Goal: Task Accomplishment & Management: Complete application form

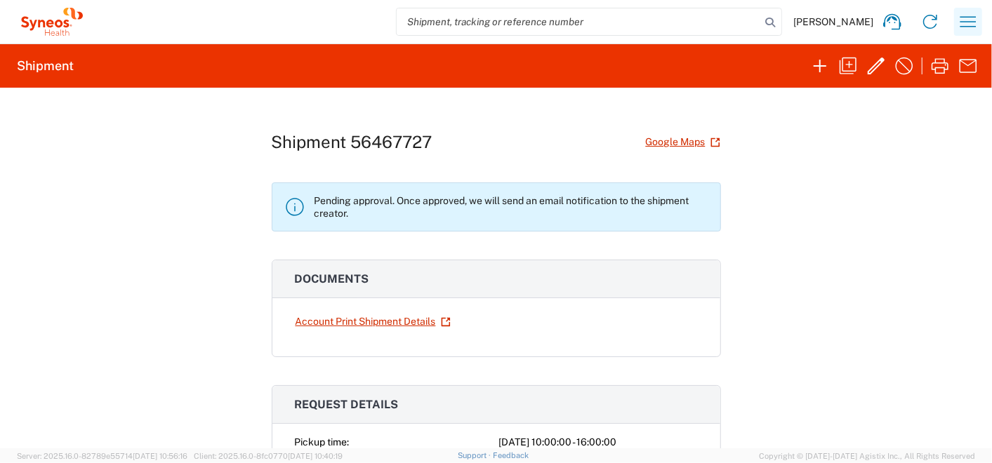
click at [974, 18] on icon "button" at bounding box center [968, 22] width 22 height 22
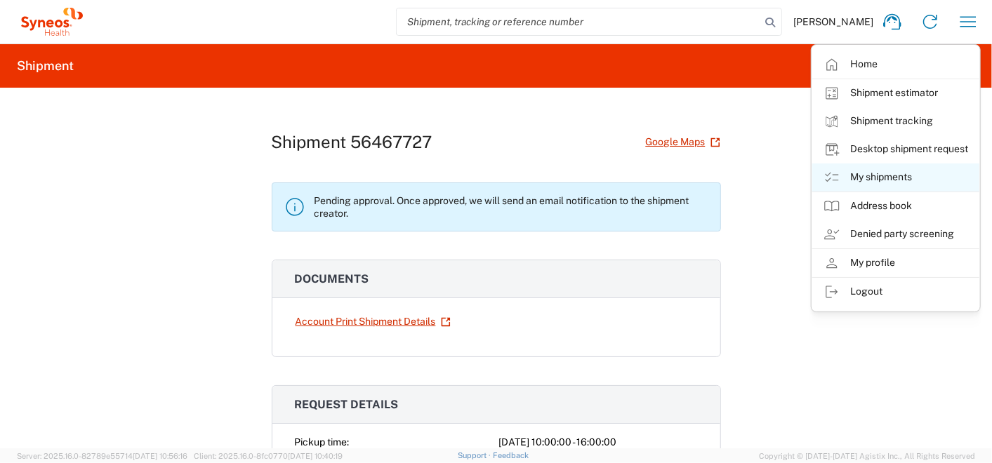
click at [868, 176] on link "My shipments" at bounding box center [895, 178] width 167 height 28
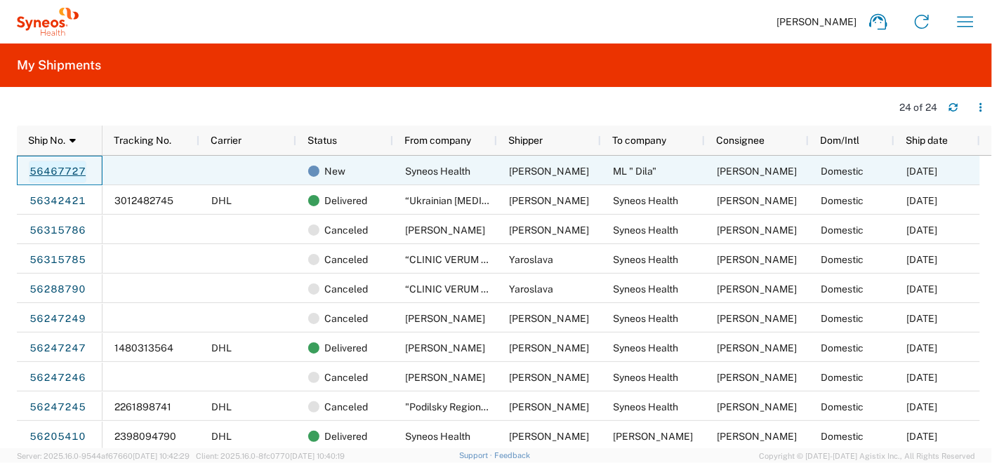
click at [52, 167] on link "56467727" at bounding box center [58, 172] width 58 height 22
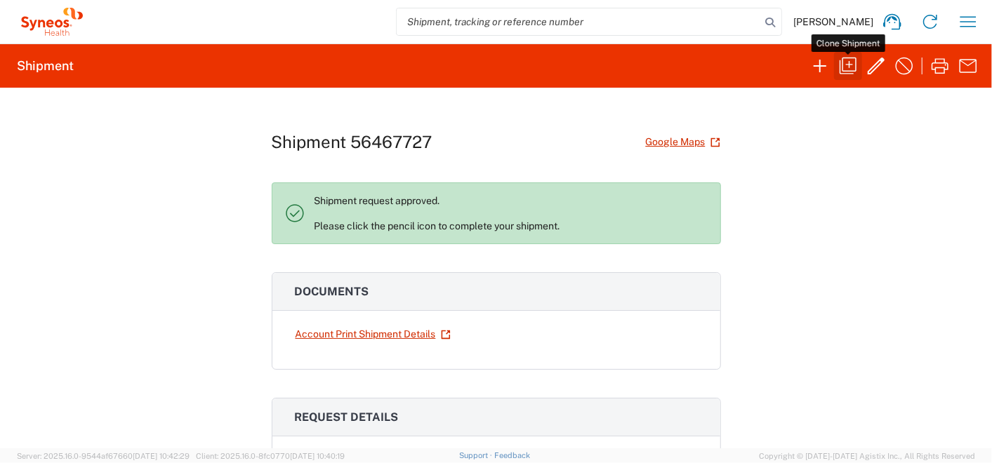
click at [854, 64] on icon "button" at bounding box center [848, 66] width 22 height 22
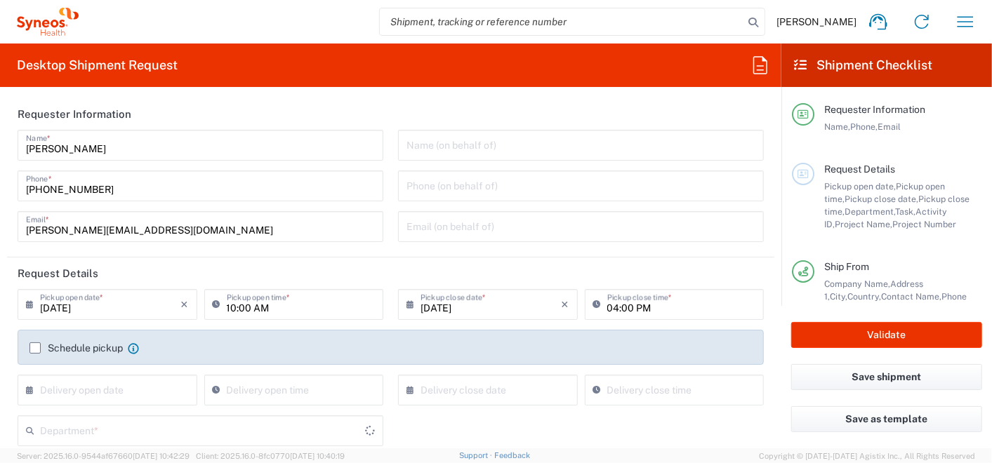
type input "7065042"
type input "Syneos Health Ukraine, LLC"
type input "Misto Kyiv"
type input "[GEOGRAPHIC_DATA]"
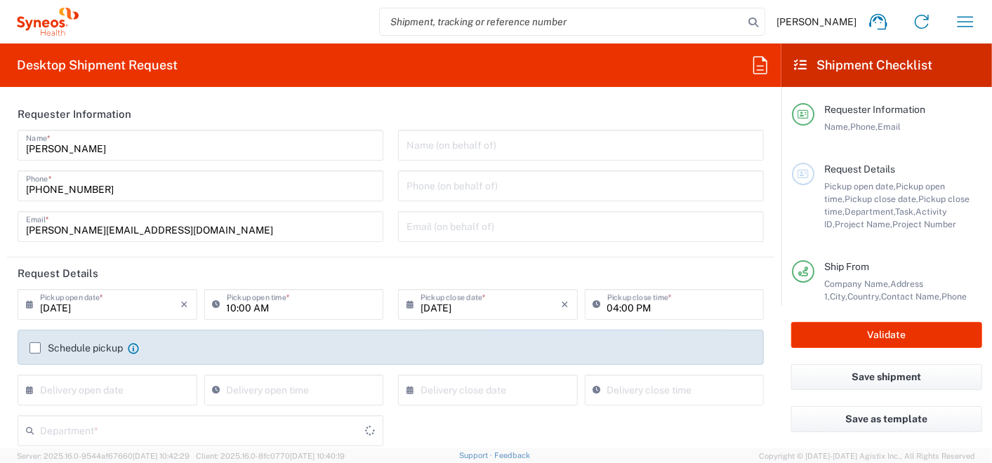
type input "Envelope"
type input "3235"
click at [69, 309] on input "[DATE]" at bounding box center [110, 303] width 141 height 25
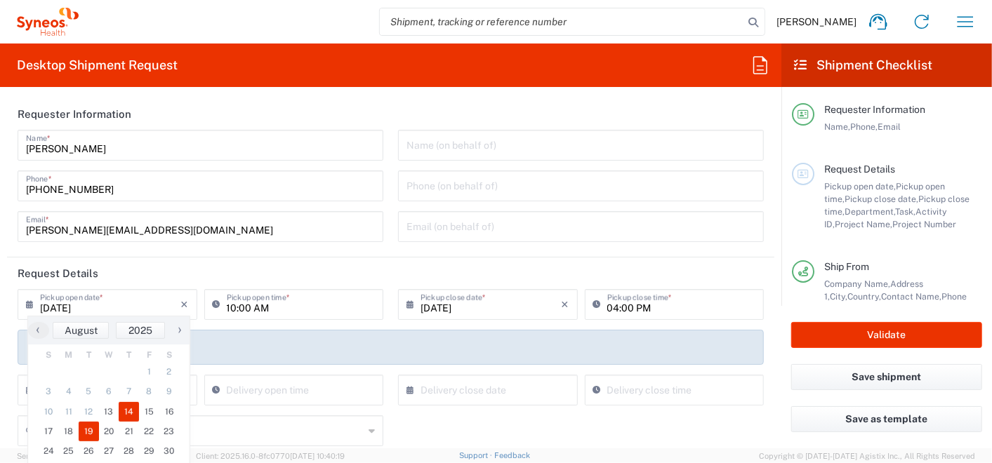
click at [88, 431] on span "19" at bounding box center [89, 432] width 20 height 20
type input "[DATE]"
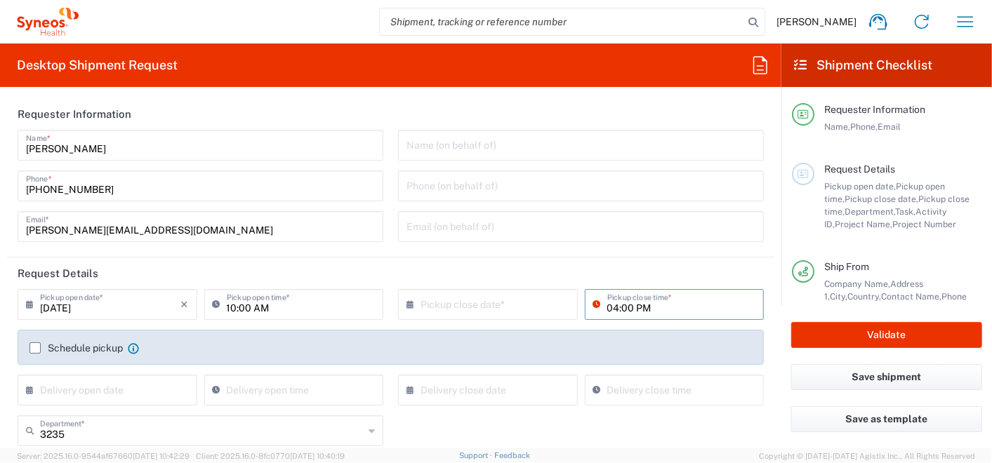
click at [633, 312] on input "04:00 PM" at bounding box center [681, 303] width 149 height 25
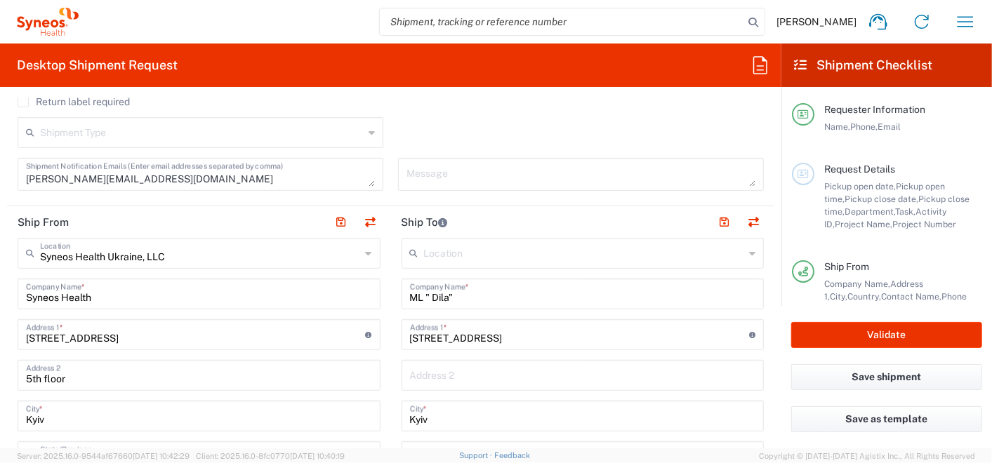
scroll to position [467, 0]
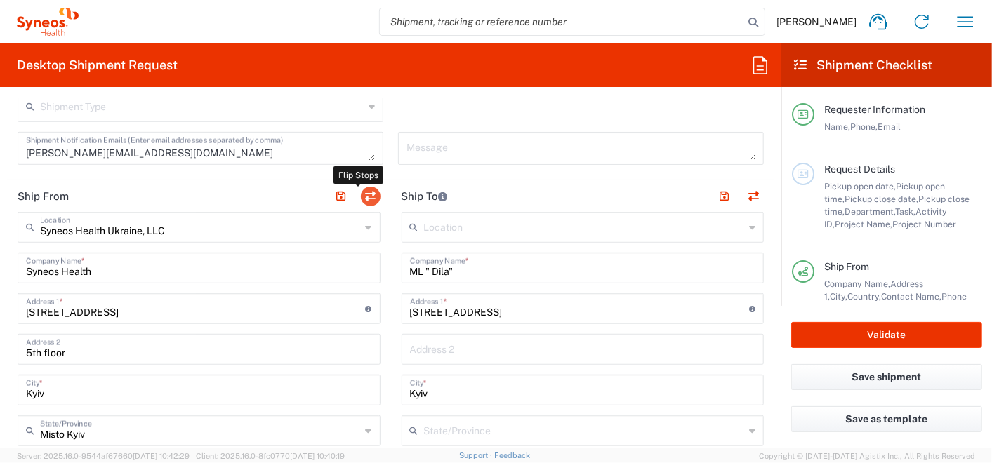
type input "13:00 PM"
click at [373, 194] on button "button" at bounding box center [371, 197] width 20 height 20
type input "ML " Dila""
type input "[STREET_ADDRESS]"
type input "03039"
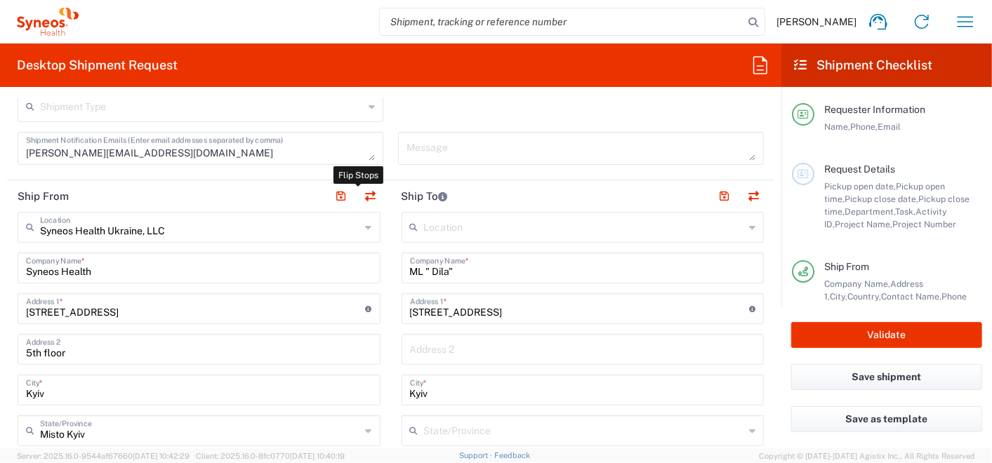
type input "[PERSON_NAME]"
type input "[PHONE_NUMBER]"
type input "Syneos Health Ukraine, LLC"
type input "Syneos Health"
type input "[STREET_ADDRESS]"
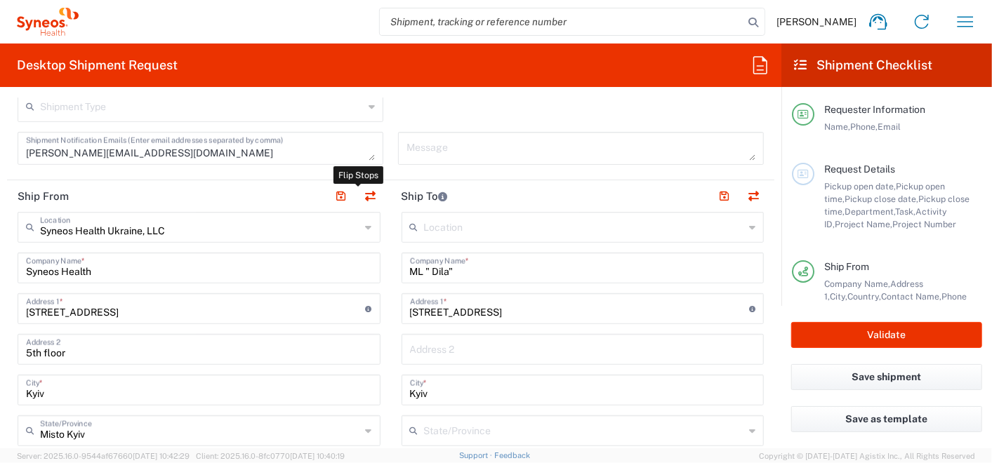
type input "5th floor"
type input "Misto Kyiv"
type input "03150"
type input "[PERSON_NAME]"
type input "[PHONE_NUMBER]"
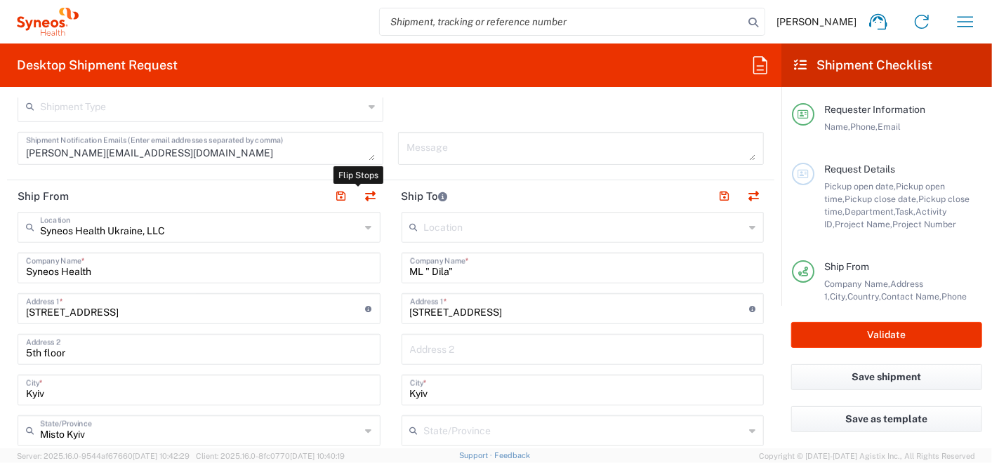
type input "[PERSON_NAME][EMAIL_ADDRESS][DOMAIN_NAME]"
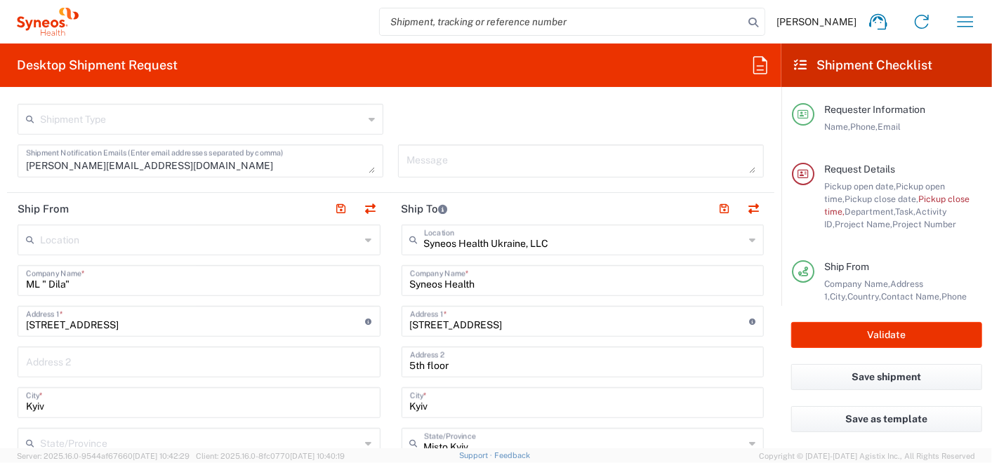
scroll to position [480, 0]
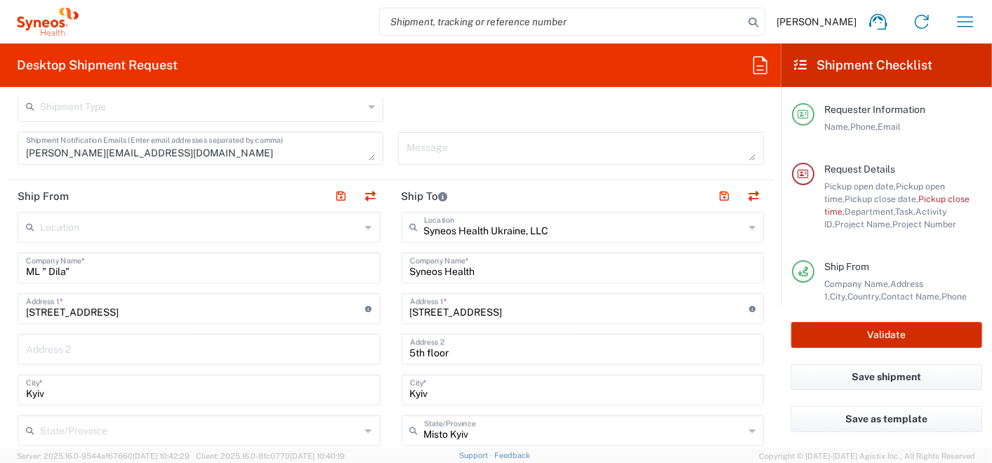
click at [806, 334] on button "Validate" at bounding box center [886, 335] width 191 height 26
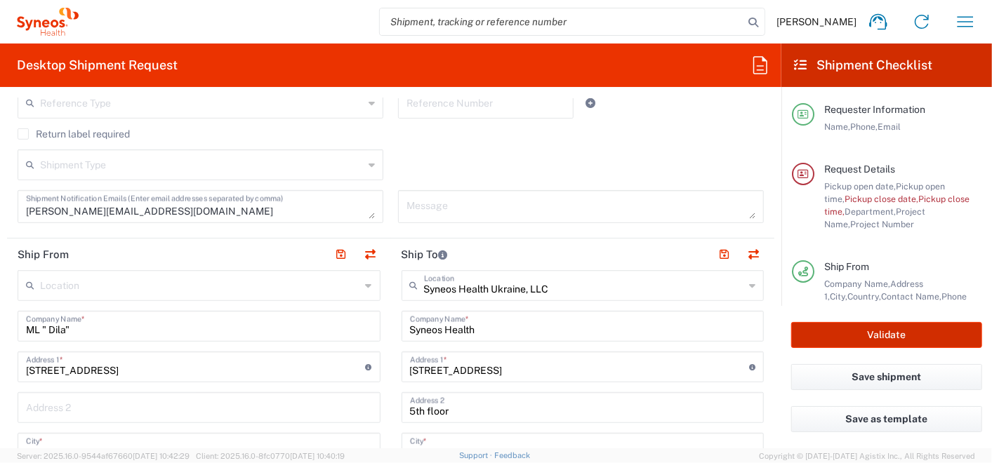
type input "7065042  Qilu Pharmaceutica"
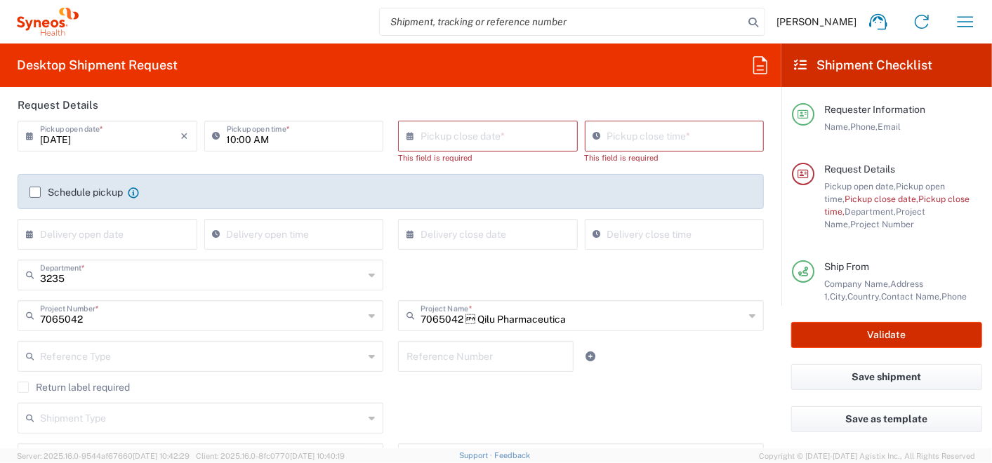
scroll to position [90, 0]
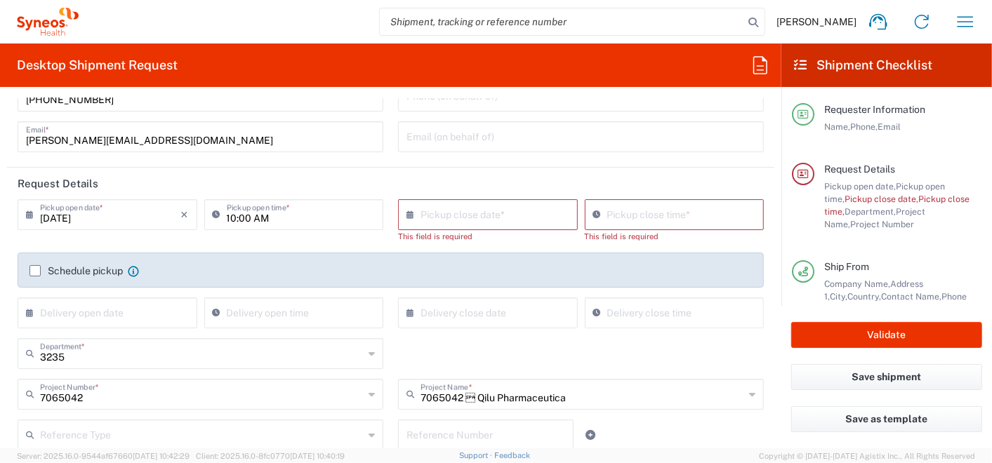
click at [439, 222] on input "text" at bounding box center [490, 213] width 141 height 25
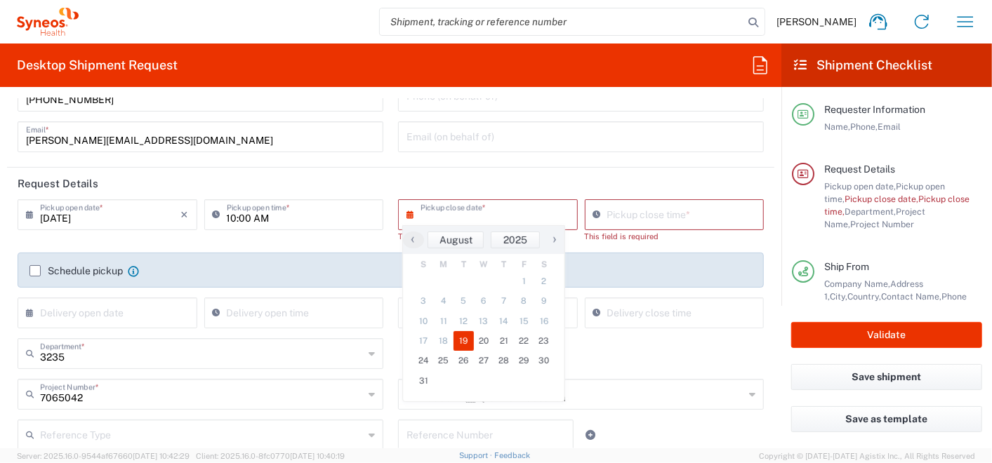
click at [464, 342] on span "19" at bounding box center [463, 341] width 20 height 20
type input "[DATE]"
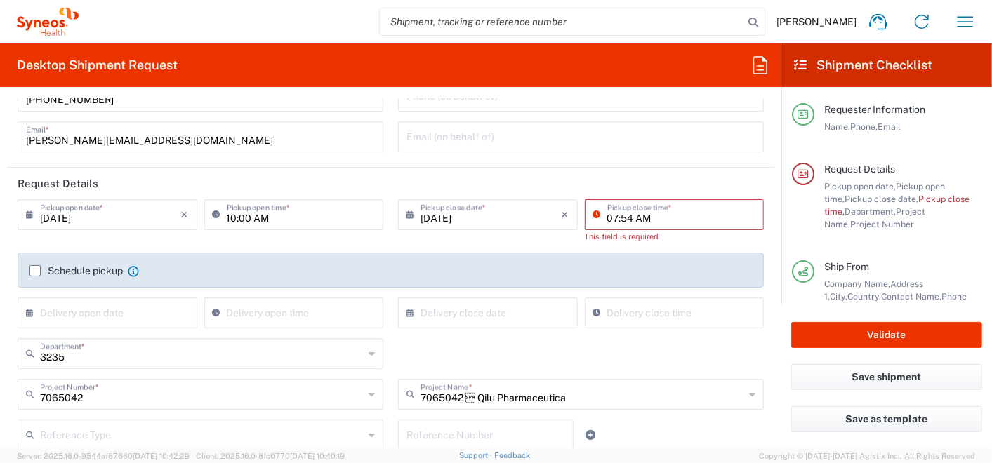
click at [613, 215] on input "07:54 AM" at bounding box center [681, 213] width 149 height 25
type input "12:00 PM"
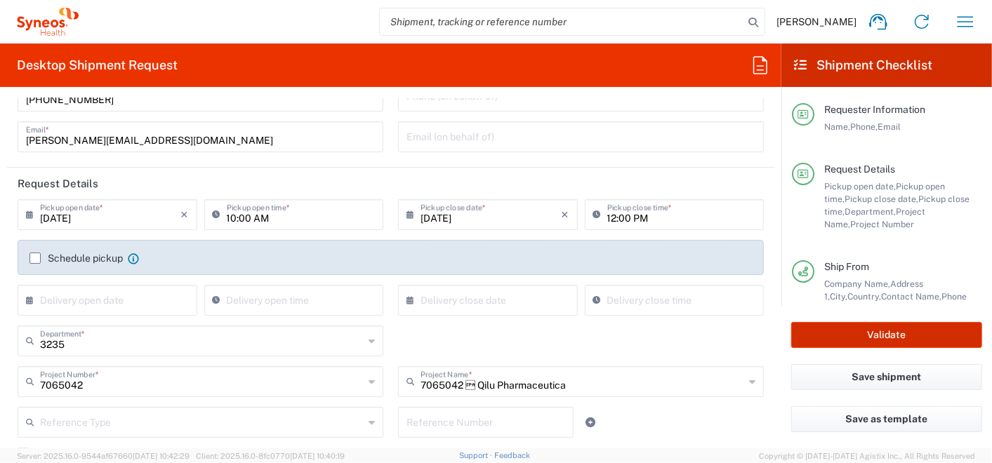
click at [826, 337] on button "Validate" at bounding box center [886, 335] width 191 height 26
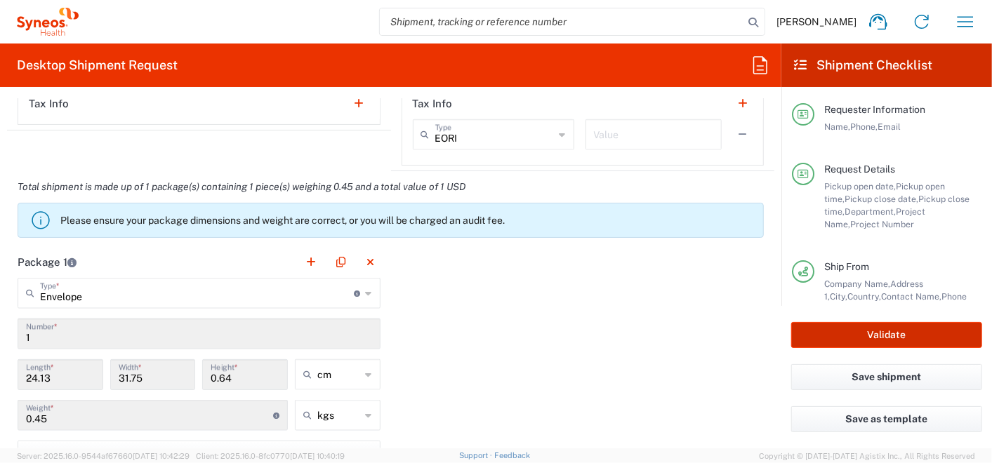
scroll to position [1104, 0]
